Goal: Task Accomplishment & Management: Complete application form

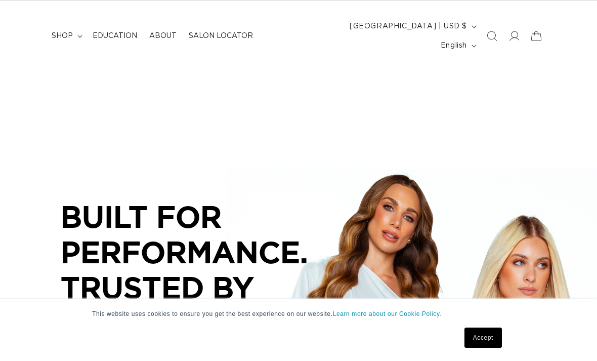
scroll to position [0, 525]
click at [78, 30] on summary "shop" at bounding box center [66, 35] width 41 height 21
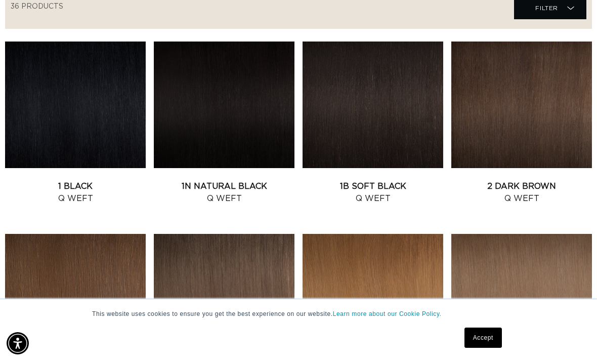
scroll to position [426, 0]
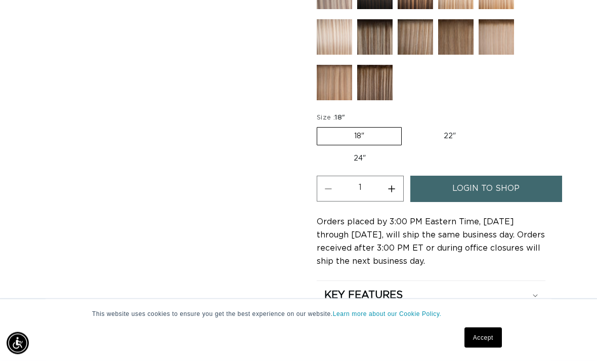
scroll to position [0, 525]
click at [502, 177] on span "login to shop" at bounding box center [485, 189] width 67 height 26
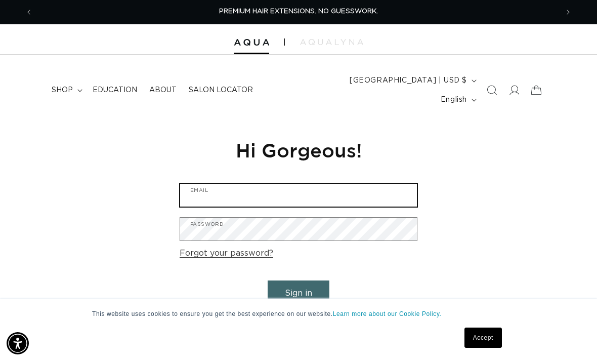
click at [389, 184] on input "Email" at bounding box center [298, 195] width 237 height 23
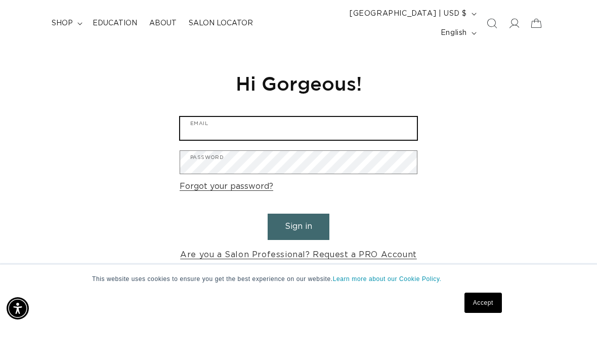
scroll to position [32, 0]
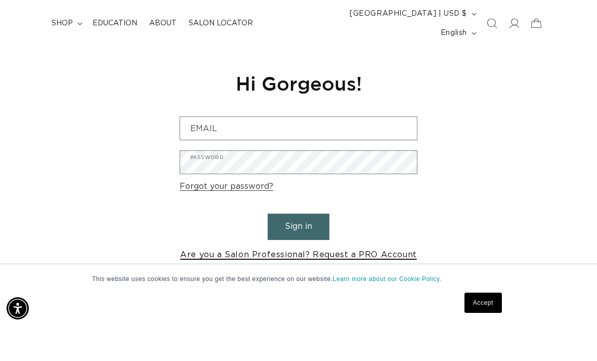
click at [380, 282] on link "Are you a Salon Professional? Request a PRO Account" at bounding box center [298, 289] width 237 height 15
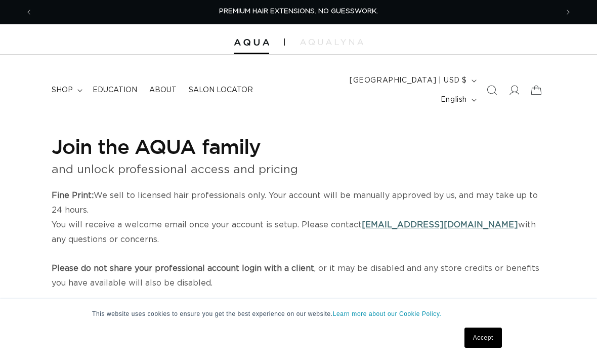
select select "US"
select select "[GEOGRAPHIC_DATA]"
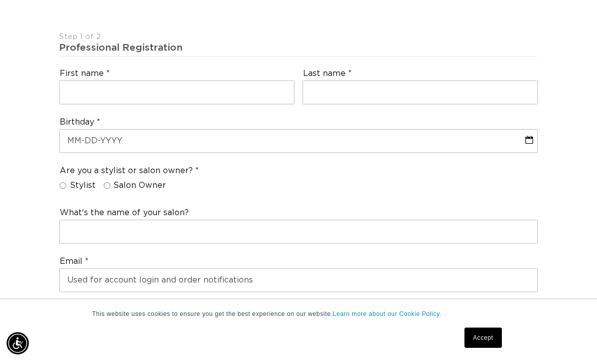
scroll to position [291, 0]
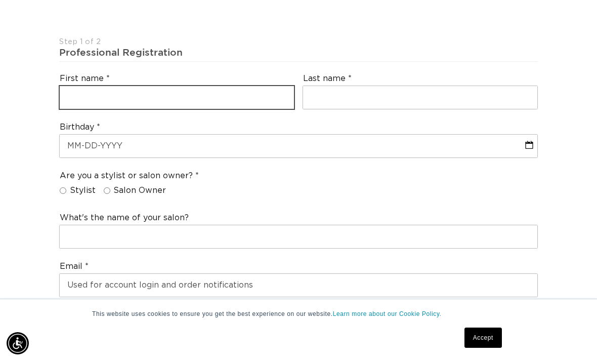
click at [239, 86] on input "text" at bounding box center [177, 97] width 234 height 23
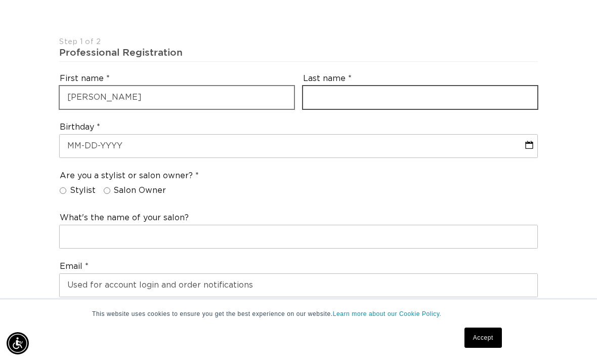
scroll to position [0, 1050]
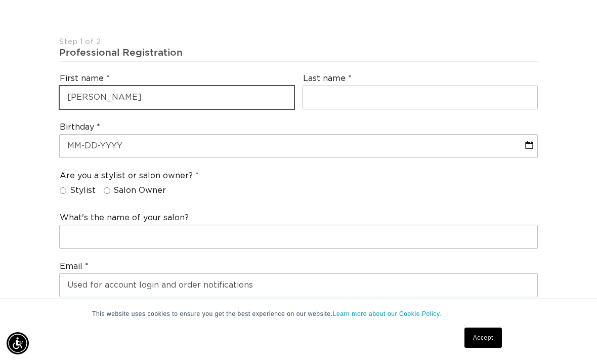
click at [228, 86] on input "AManda" at bounding box center [177, 97] width 234 height 23
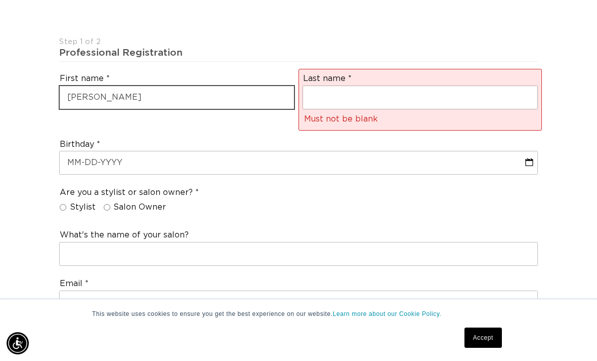
scroll to position [0, 0]
type input "Amanda"
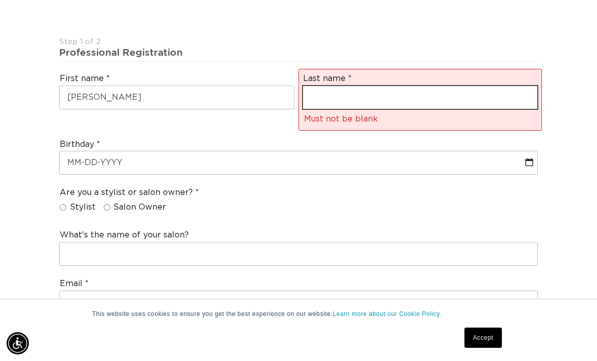
click at [411, 86] on input "text" at bounding box center [420, 97] width 234 height 23
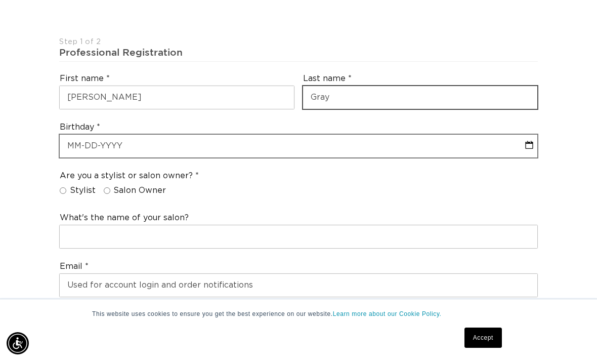
type input "Gray"
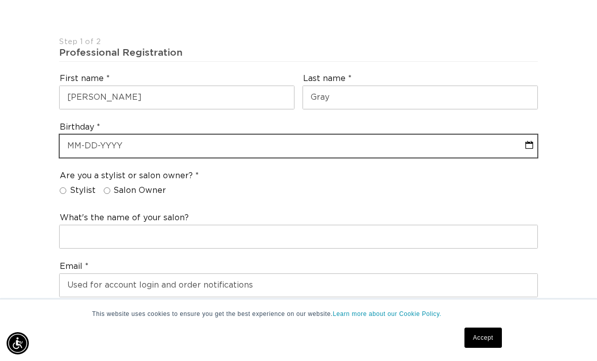
click at [285, 135] on input "text" at bounding box center [299, 146] width 478 height 23
select select "8"
select select "2025"
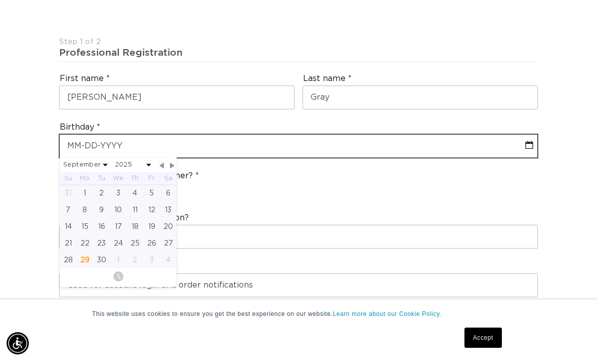
scroll to position [0, 525]
type input "06"
select select "8"
select select "2025"
type input "06-"
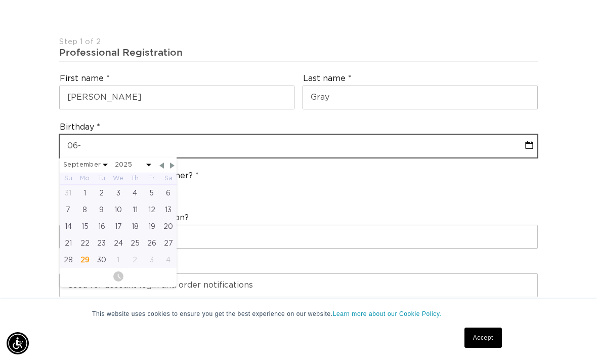
select select "8"
select select "2025"
type input "06-0"
select select "8"
select select "2025"
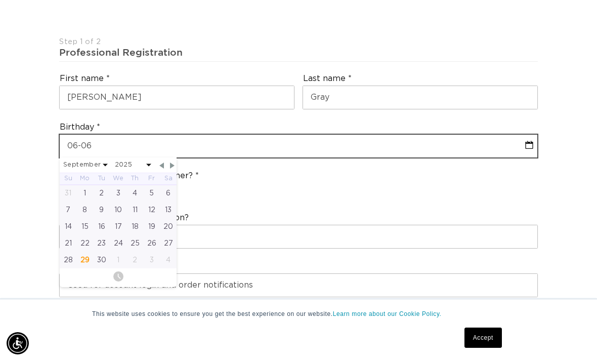
type input "06-06-"
select select "8"
select select "2025"
type input "06-06-1"
select select "8"
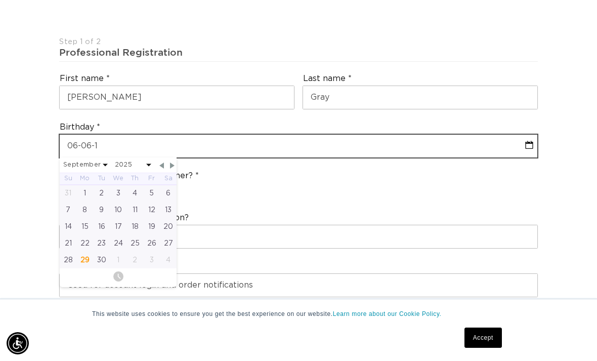
select select "2025"
type input "06-06-199"
select select "8"
select select "2025"
type input "06-06-1995"
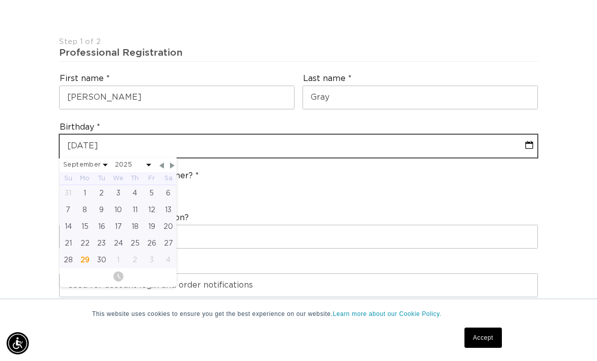
select select "5"
select select "1995"
type input "06-06-1995"
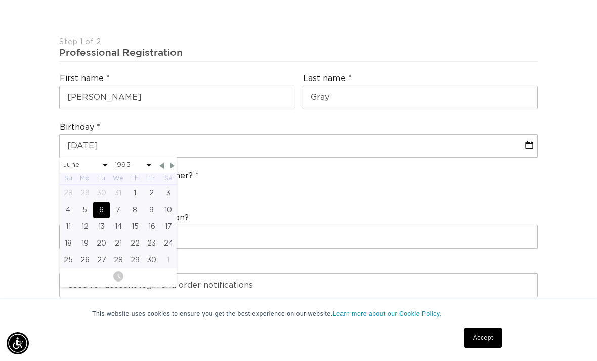
click at [101, 201] on div "6" at bounding box center [101, 209] width 17 height 17
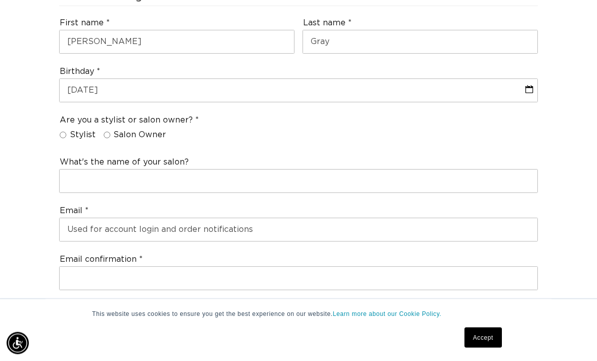
scroll to position [347, 0]
click at [63, 132] on input "Stylist" at bounding box center [63, 135] width 7 height 7
radio input "true"
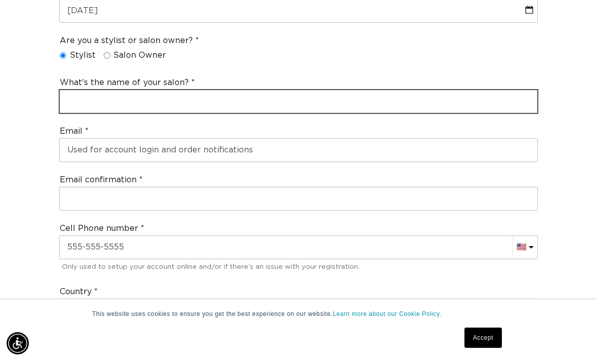
click at [275, 90] on input "text" at bounding box center [299, 101] width 478 height 23
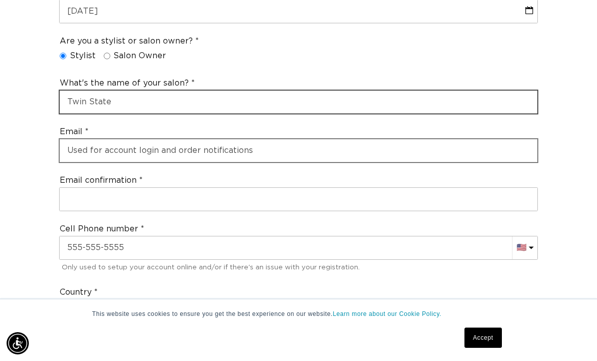
type input "Twin State"
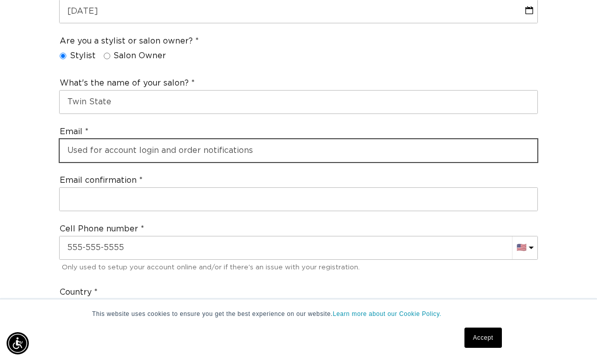
click at [312, 139] on input "email" at bounding box center [299, 150] width 478 height 23
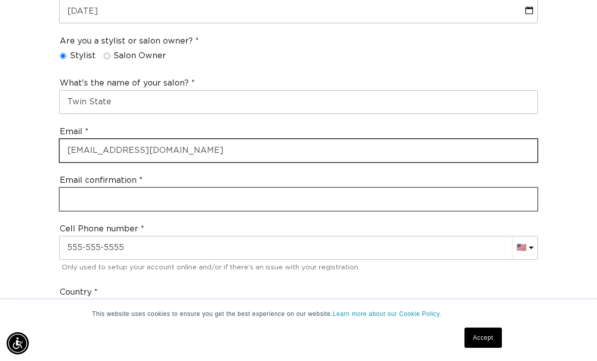
type input "amandag@twinstate.net"
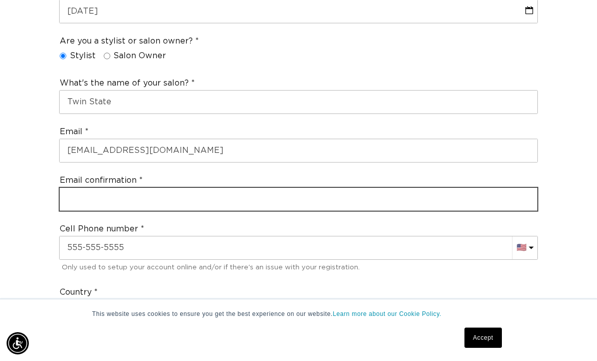
click at [333, 188] on input "email" at bounding box center [299, 199] width 478 height 23
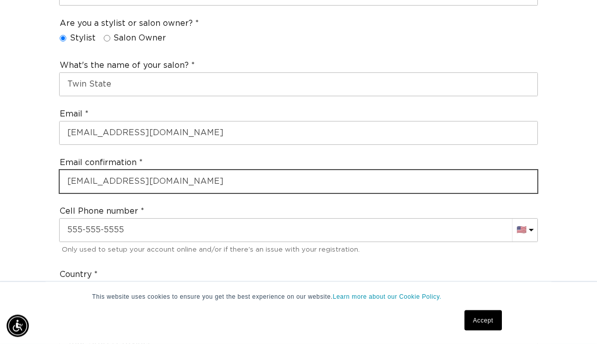
scroll to position [476, 0]
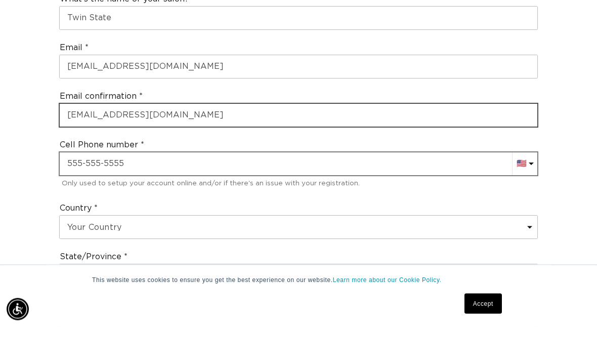
type input "amandag@twinstate.net"
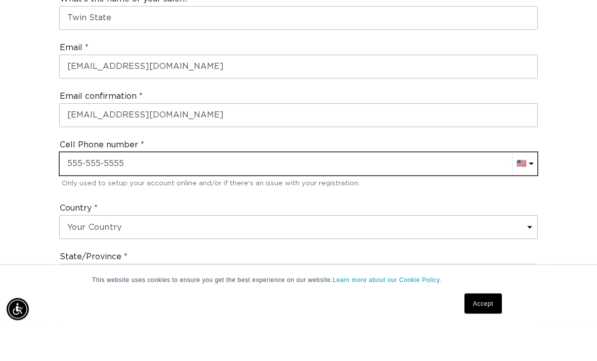
click at [369, 187] on input "text" at bounding box center [299, 198] width 478 height 23
type input "+1 443 812 3829"
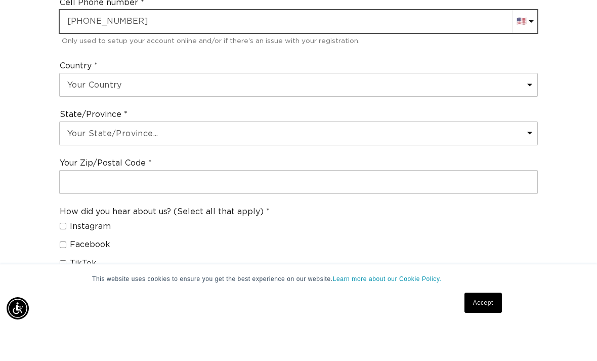
scroll to position [618, 0]
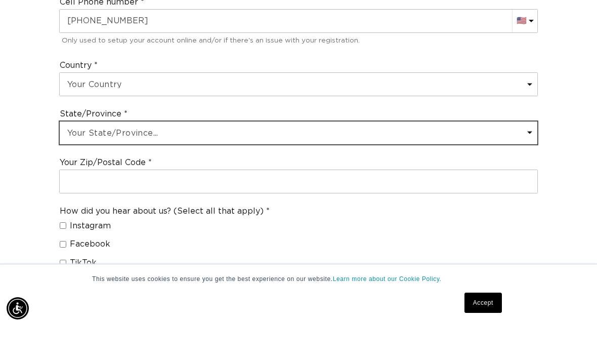
click at [336, 156] on select "Your State/Province... Alabama Alaska American Samoa Arizona Arkansas Californi…" at bounding box center [299, 167] width 478 height 23
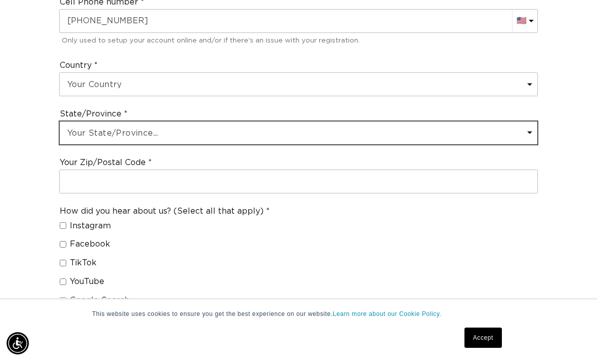
select select "Maryland"
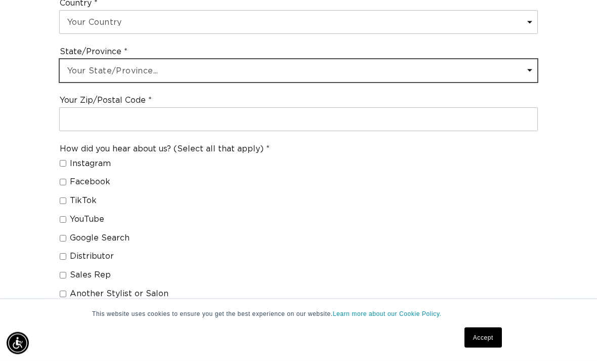
scroll to position [719, 0]
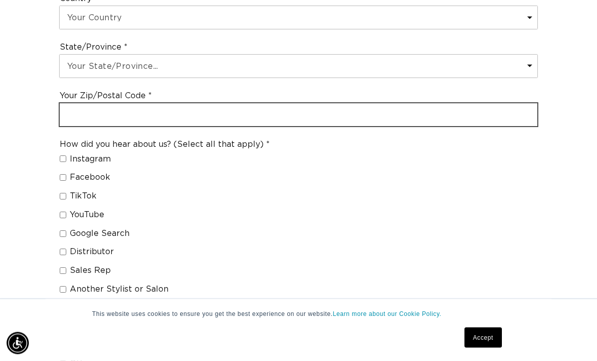
click at [429, 104] on input "text" at bounding box center [299, 115] width 478 height 23
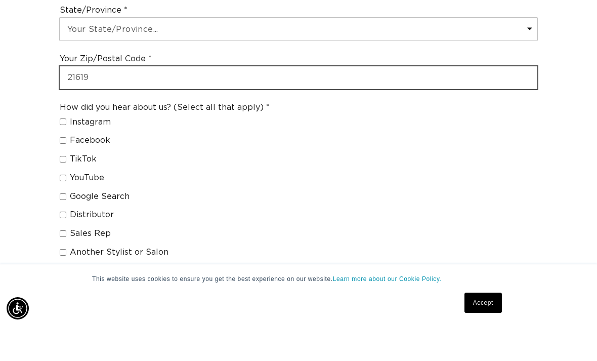
scroll to position [724, 0]
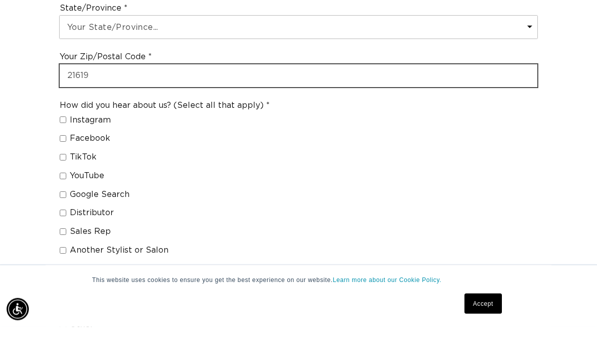
type input "21619"
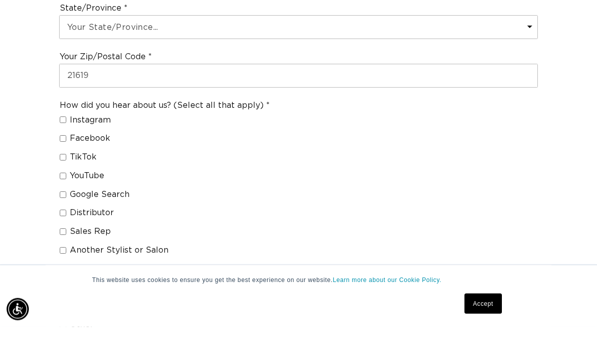
click at [97, 242] on span "Distributor" at bounding box center [92, 247] width 44 height 11
click at [66, 244] on input "Distributor" at bounding box center [63, 247] width 7 height 7
checkbox input "true"
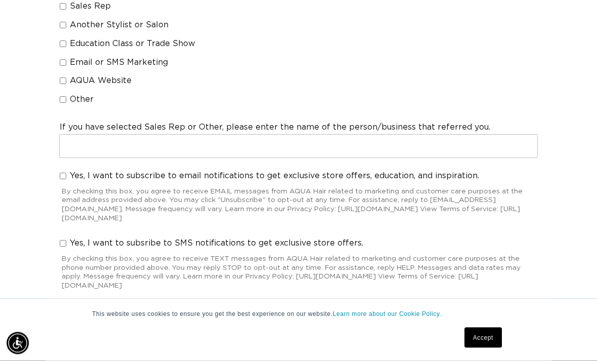
scroll to position [984, 0]
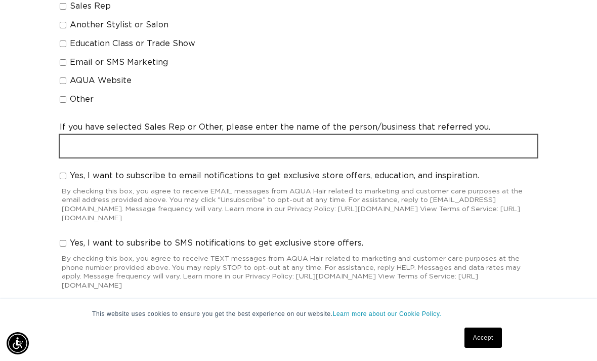
click at [396, 135] on input "text" at bounding box center [299, 146] width 478 height 23
type input "Amanda Gray - Twinstate"
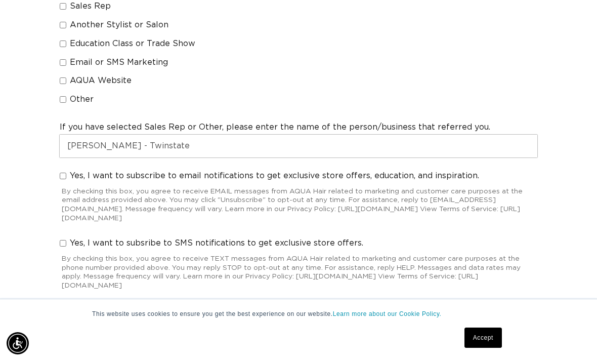
click at [63, 173] on input "Yes, I want to subscribe to email notifications to get exclusive store offers, …" at bounding box center [63, 176] width 7 height 7
checkbox input "true"
click at [306, 315] on button "Next" at bounding box center [295, 328] width 62 height 26
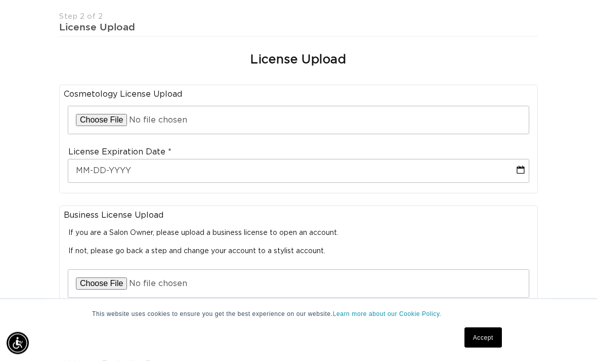
scroll to position [317, 0]
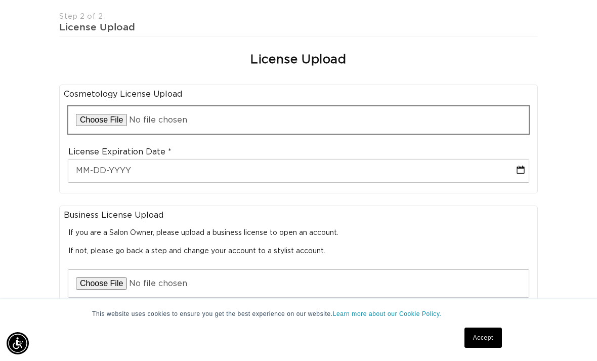
click at [110, 106] on input "file" at bounding box center [298, 119] width 460 height 27
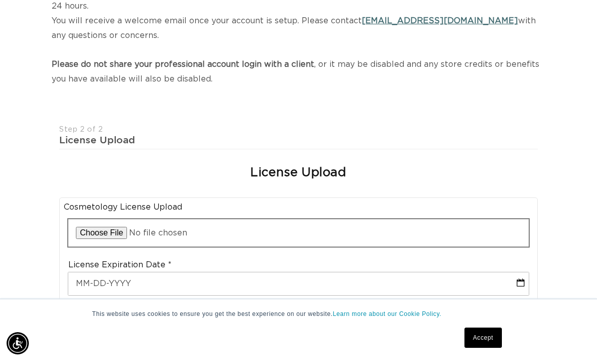
scroll to position [0, 525]
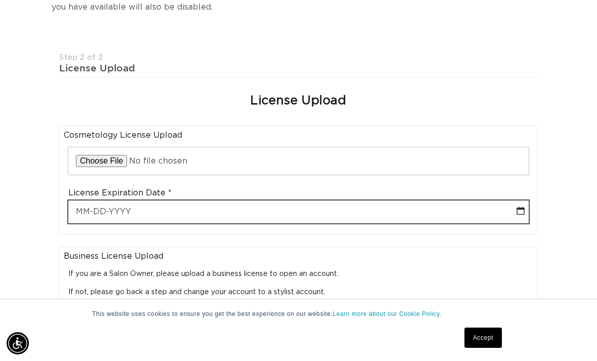
click at [252, 200] on input "text" at bounding box center [298, 211] width 460 height 23
select select "8"
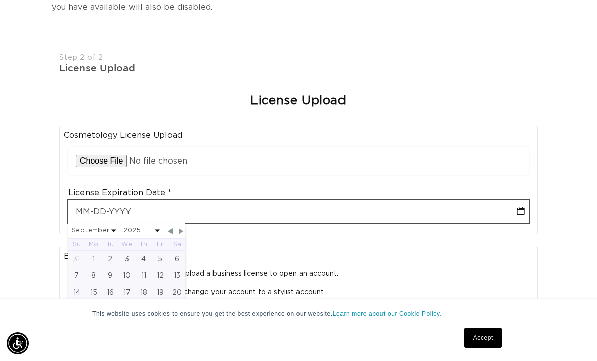
scroll to position [275, 0]
type input "1"
select select "8"
type input "12-"
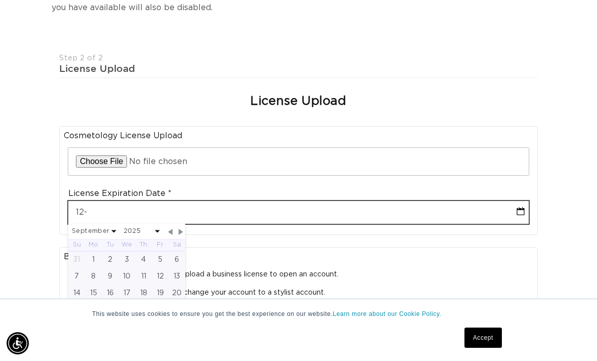
select select "8"
type input "12-20"
select select "8"
type input "12-20-"
select select "8"
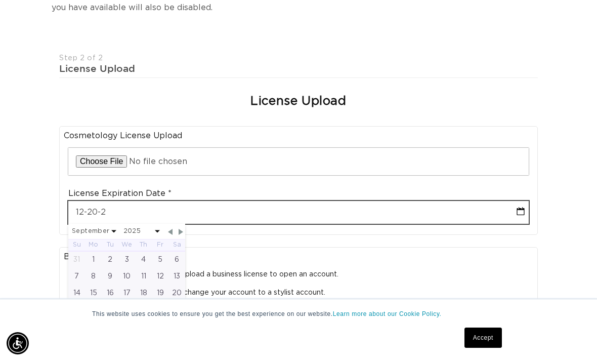
type input "12-20-20"
select select "8"
type input "12-20-2025"
select select "11"
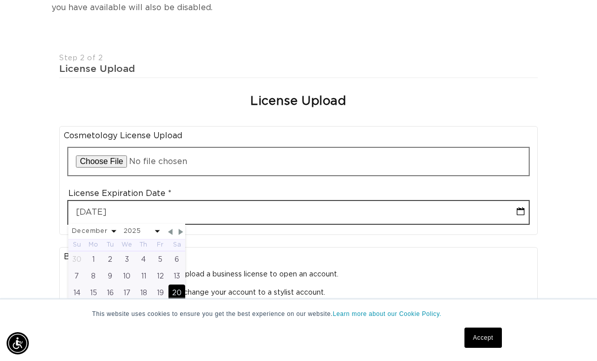
type input "12-20-2025"
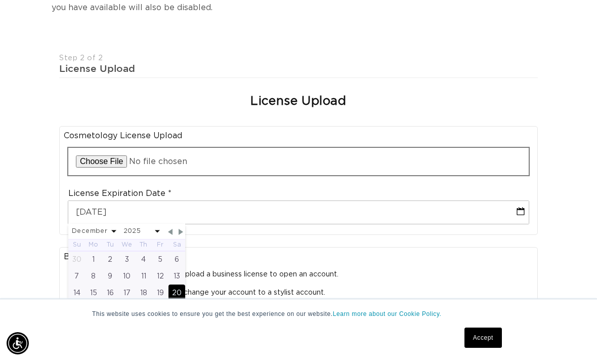
click at [114, 148] on input "file" at bounding box center [298, 161] width 460 height 27
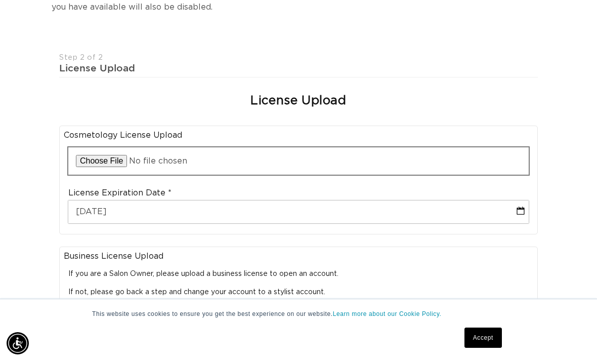
scroll to position [0, 525]
type input "C:\fakepath\IMG_0417.jpeg"
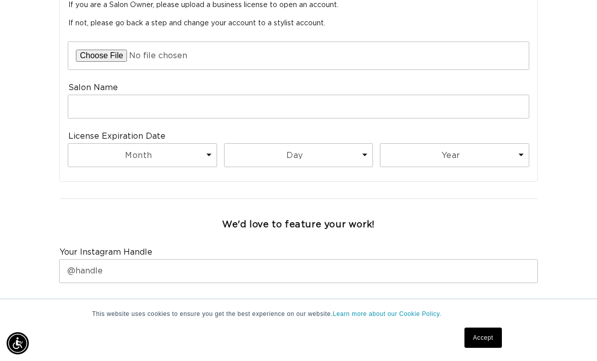
scroll to position [616, 0]
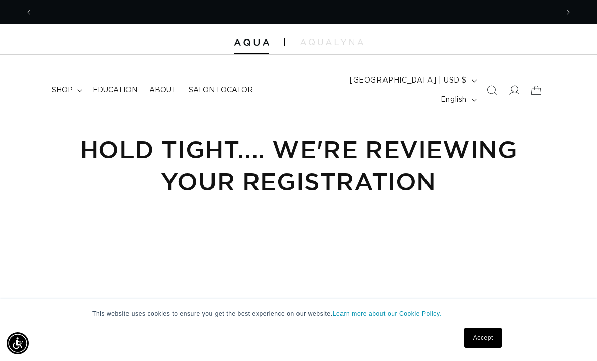
scroll to position [0, 525]
